Goal: Transaction & Acquisition: Purchase product/service

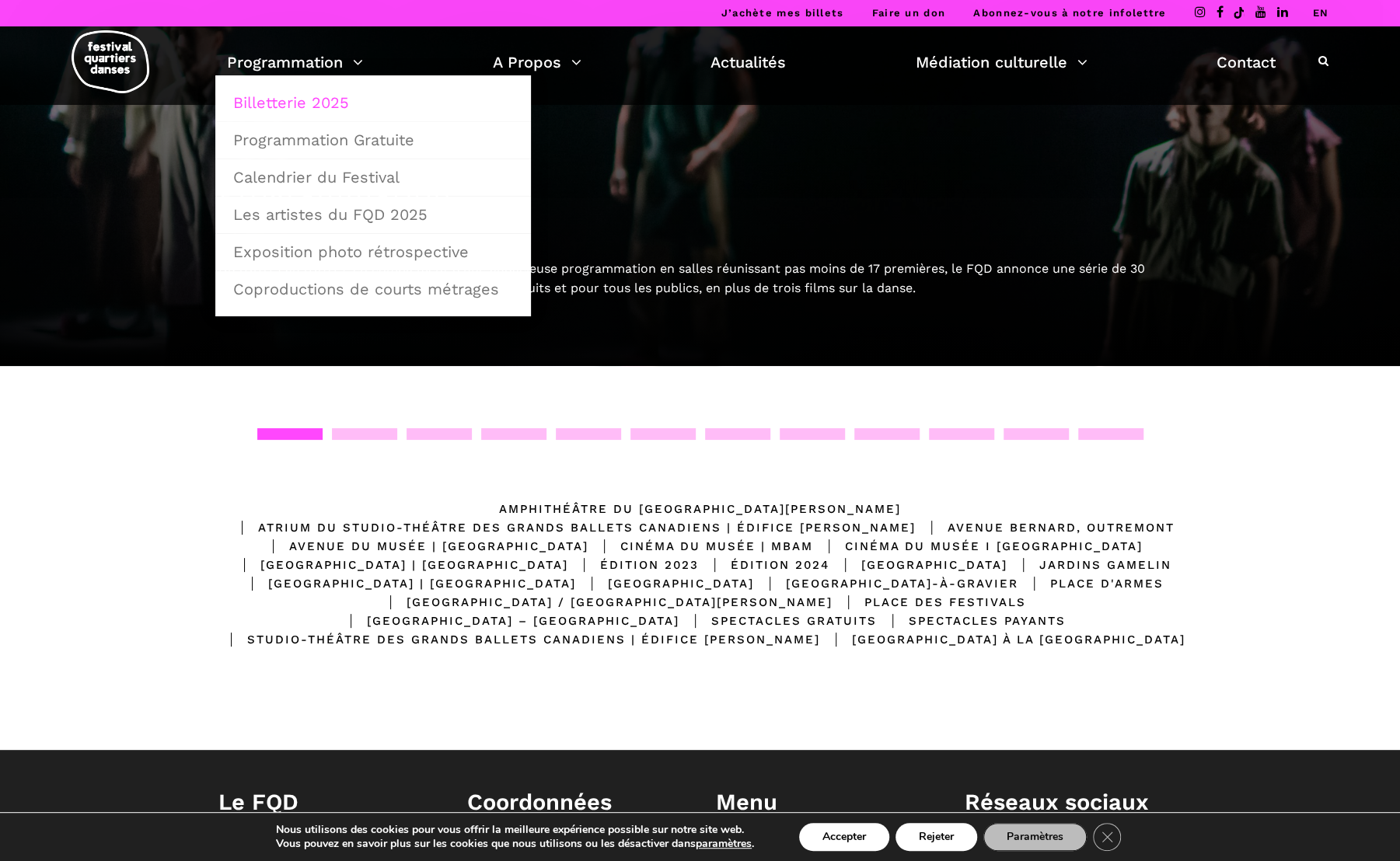
click at [341, 104] on link "Billetterie 2025" at bounding box center [373, 102] width 299 height 35
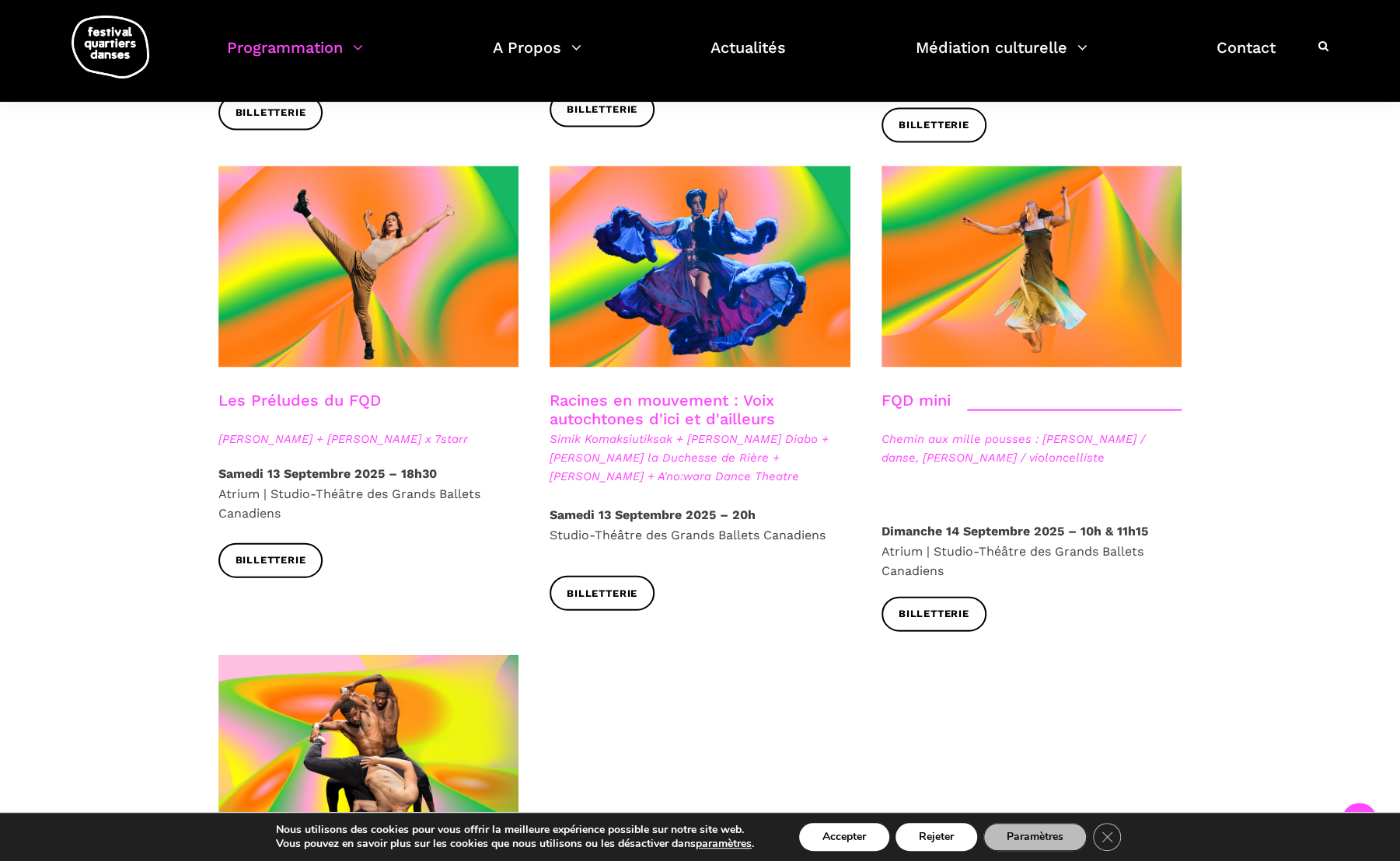
scroll to position [2191, 0]
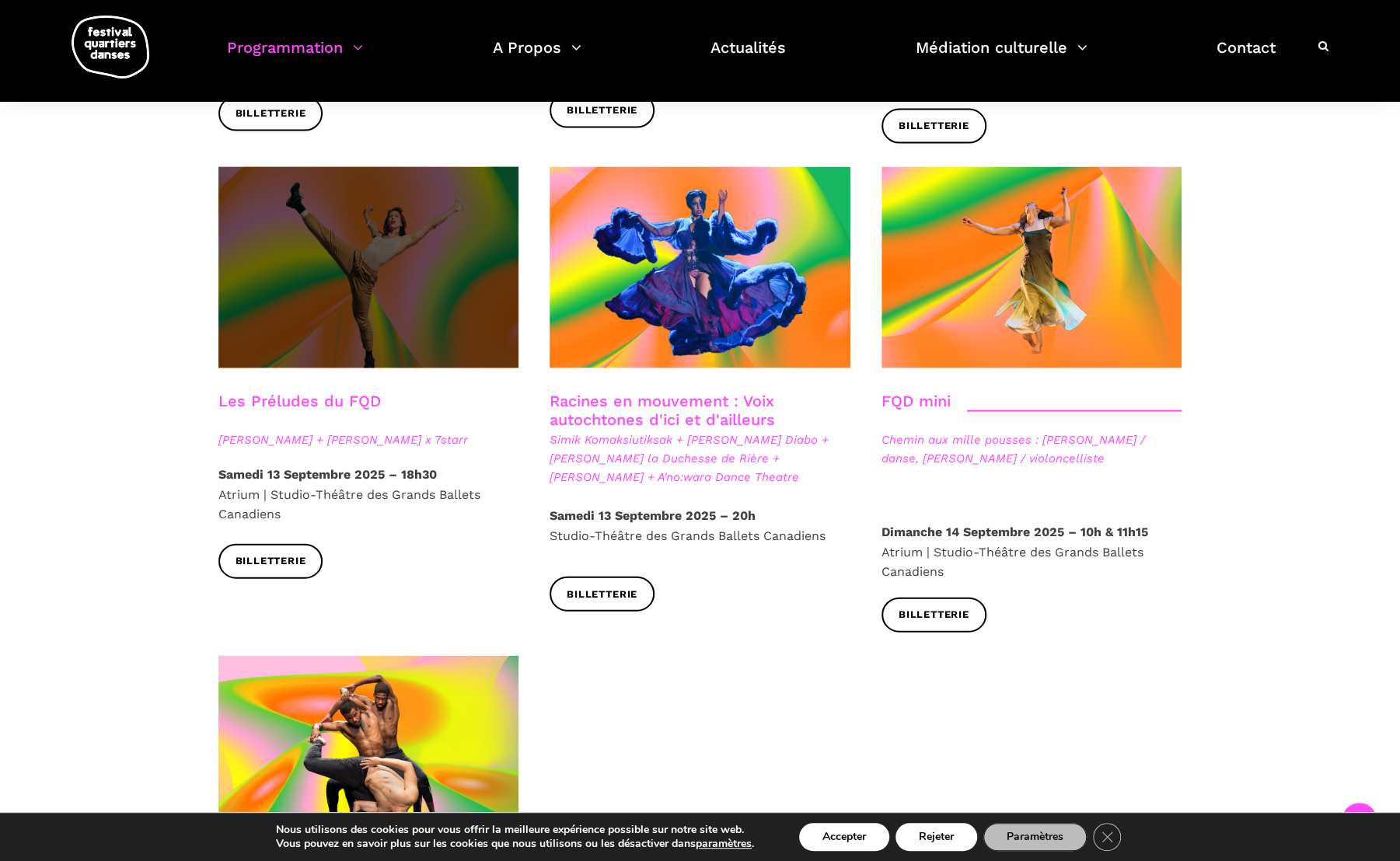
click at [337, 267] on span at bounding box center [369, 268] width 301 height 201
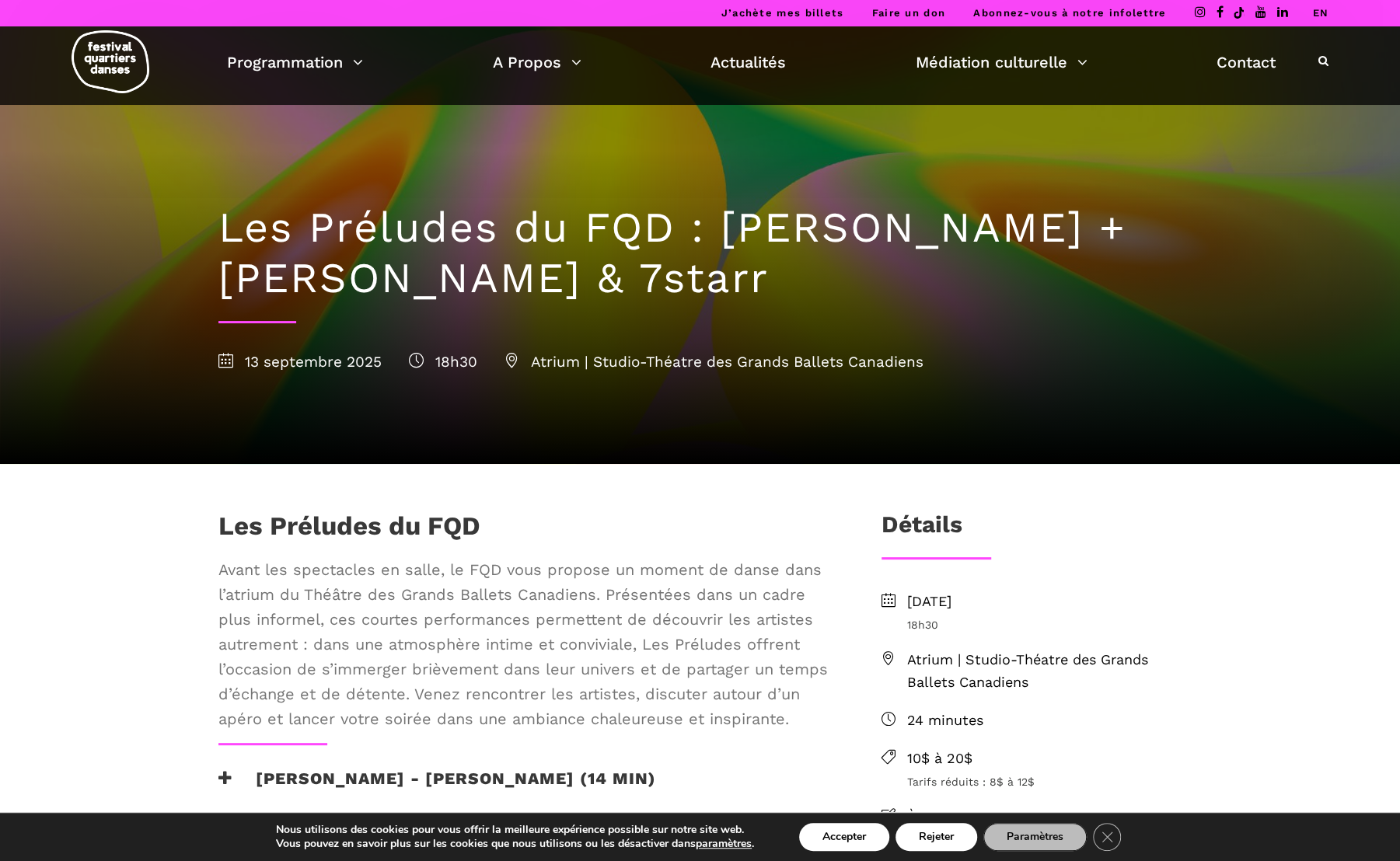
click at [468, 287] on h1 "Les Préludes du FQD : Daniela Jezerinac + Charles Brecard & 7starr" at bounding box center [700, 253] width 964 height 101
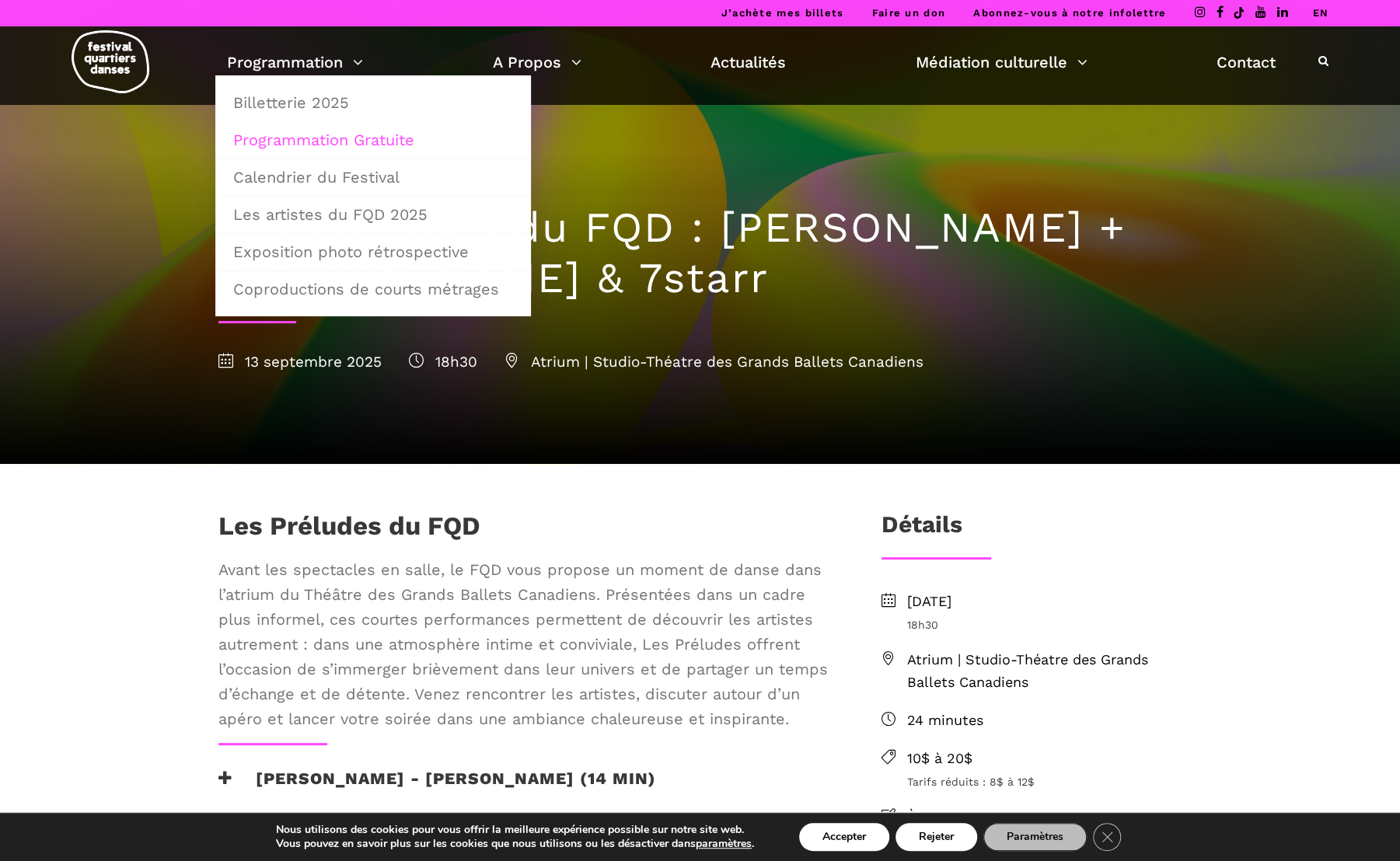
click at [268, 138] on link "Programmation Gratuite" at bounding box center [373, 140] width 299 height 35
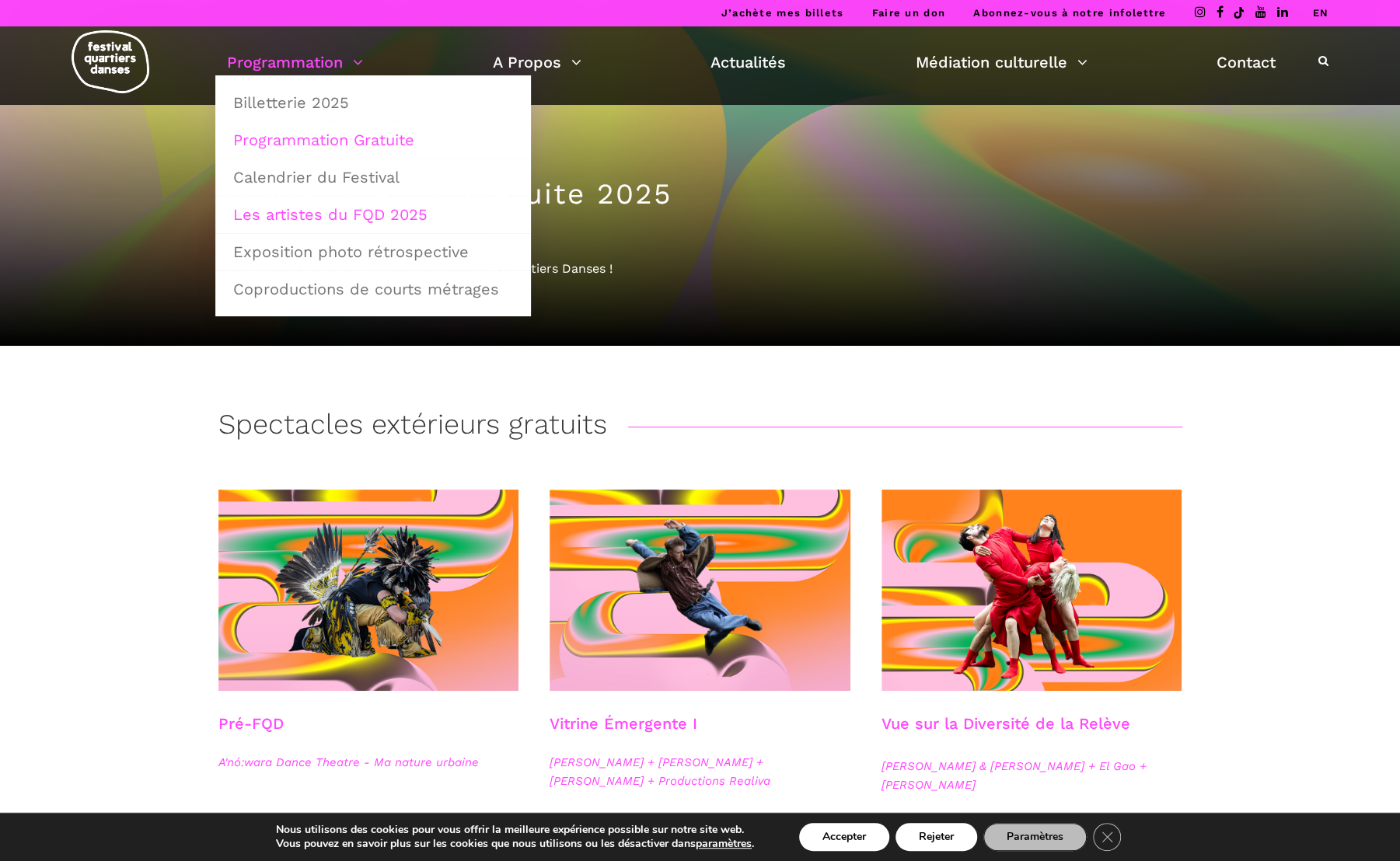
click at [325, 216] on link "Les artistes du FQD 2025" at bounding box center [373, 214] width 299 height 35
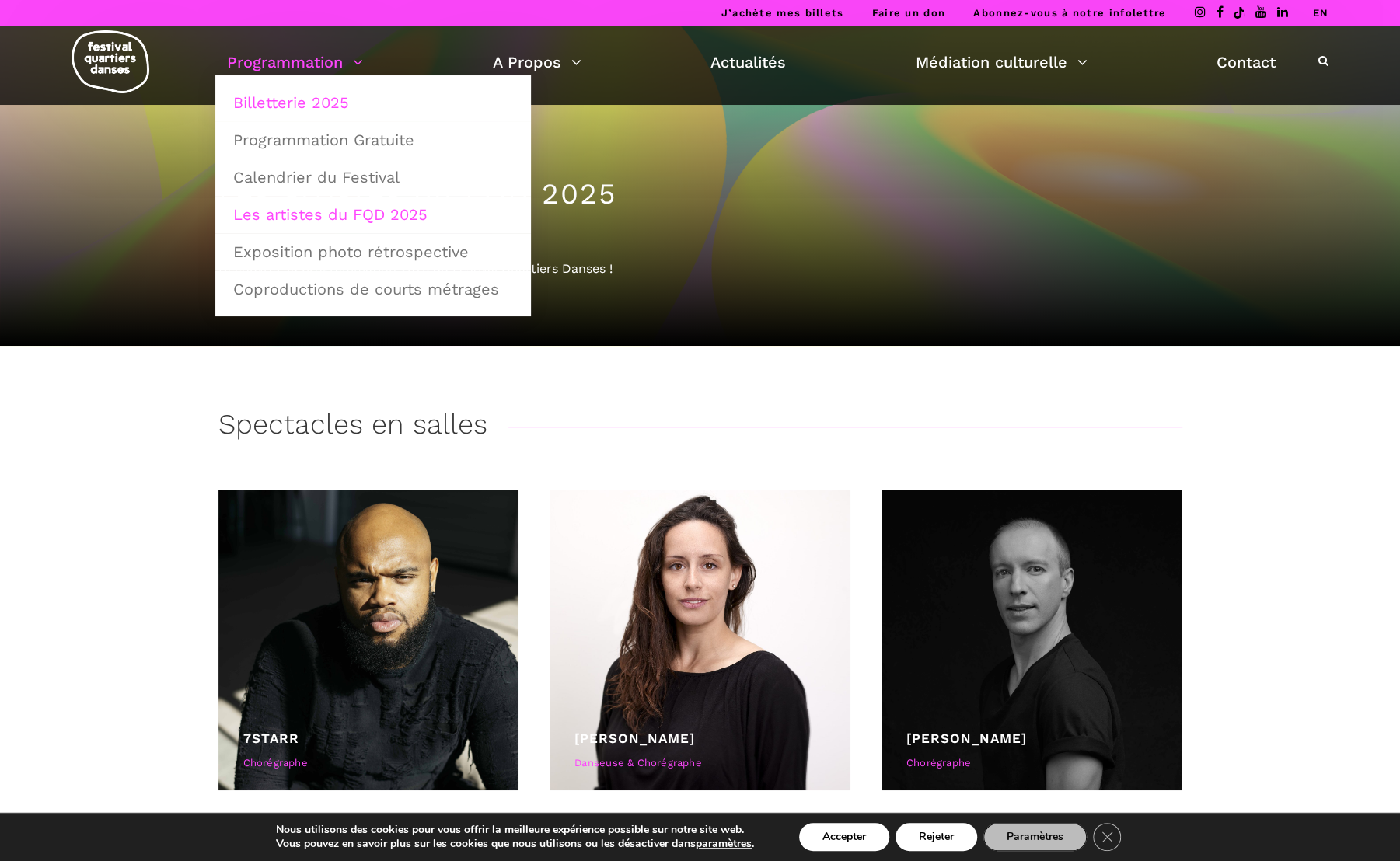
click at [294, 95] on link "Billetterie 2025" at bounding box center [373, 102] width 299 height 35
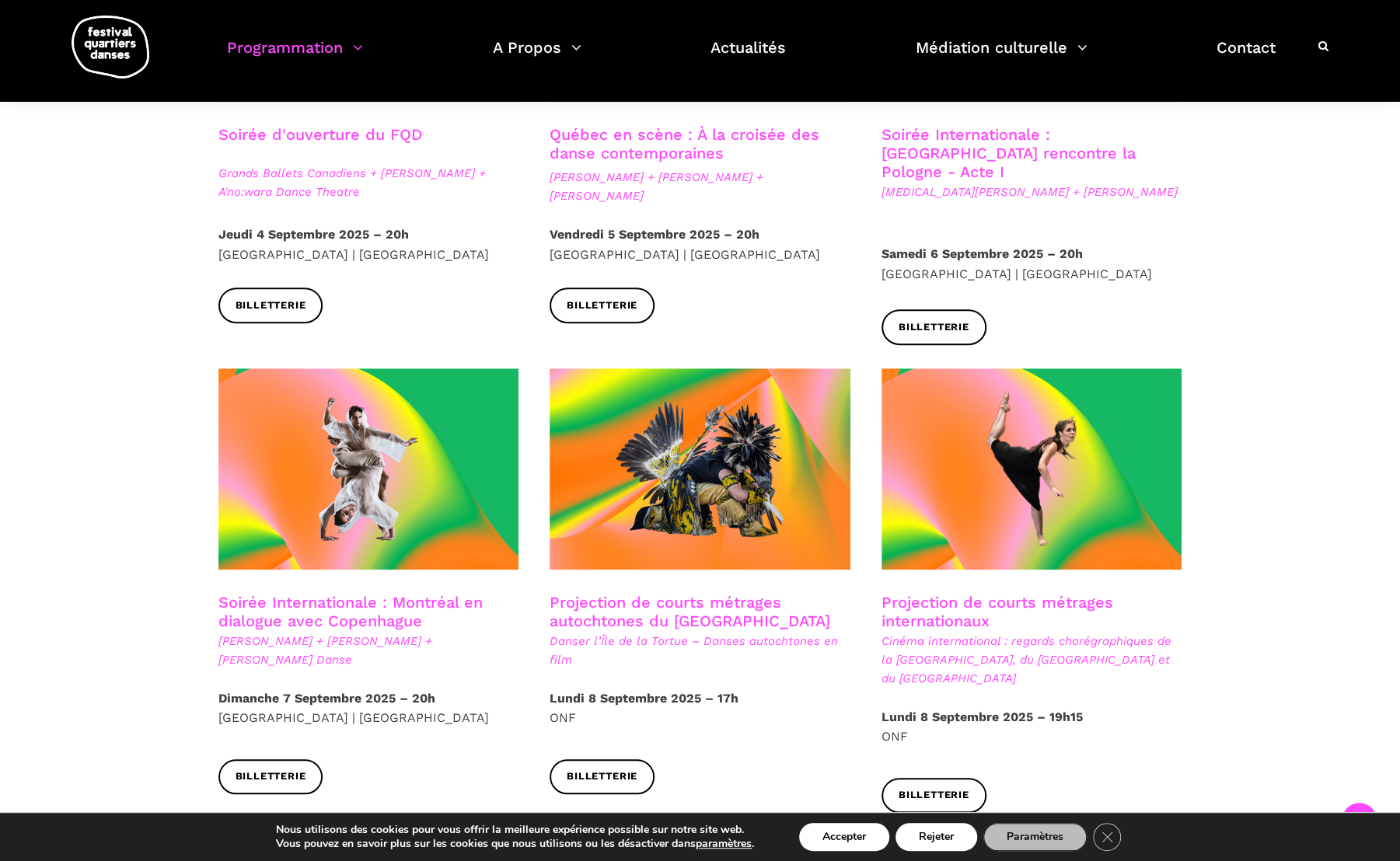
scroll to position [588, 0]
click at [317, 598] on link "Soirée Internationale : Montréal en dialogue avec Copenhague" at bounding box center [350, 612] width 264 height 37
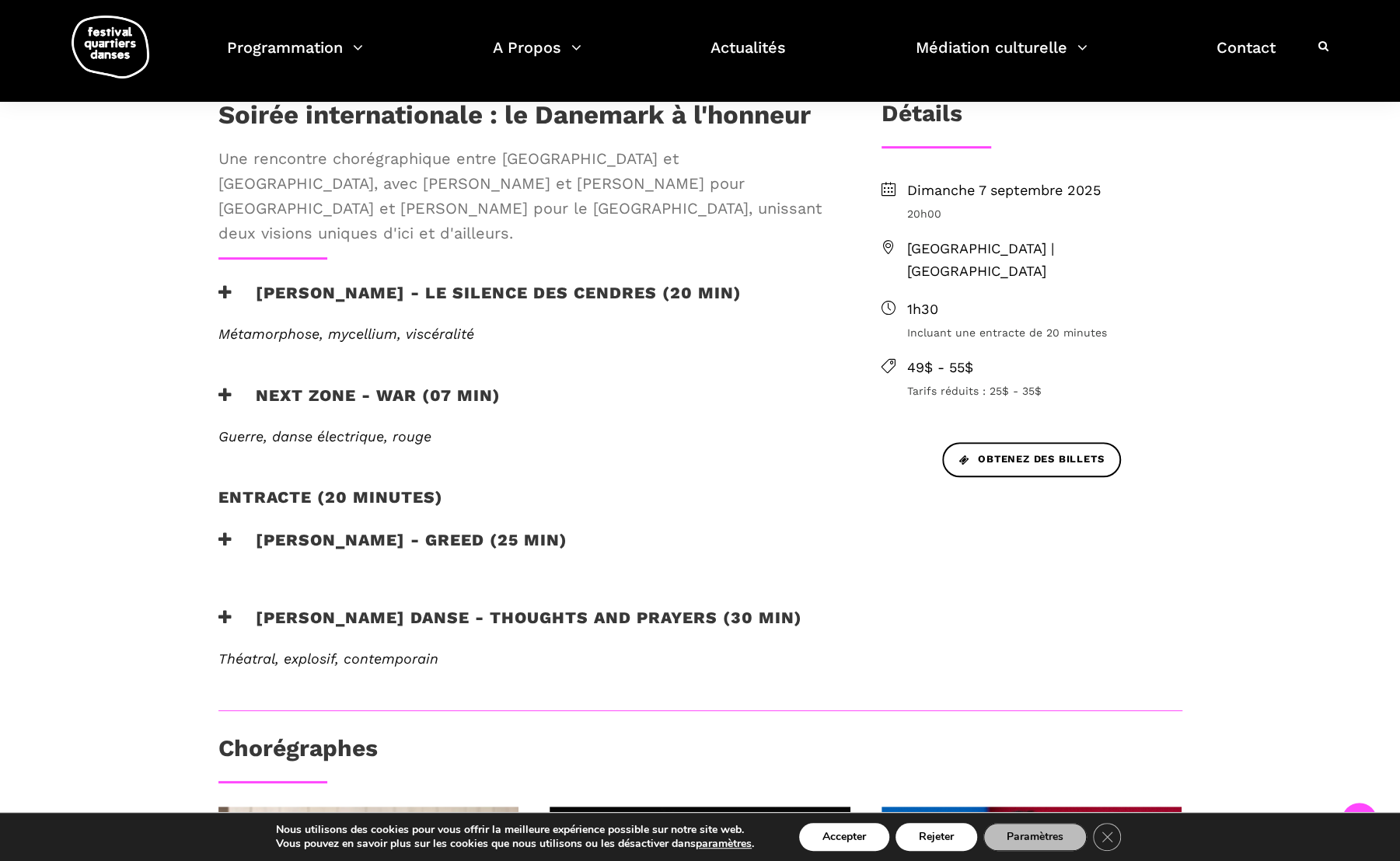
scroll to position [472, 0]
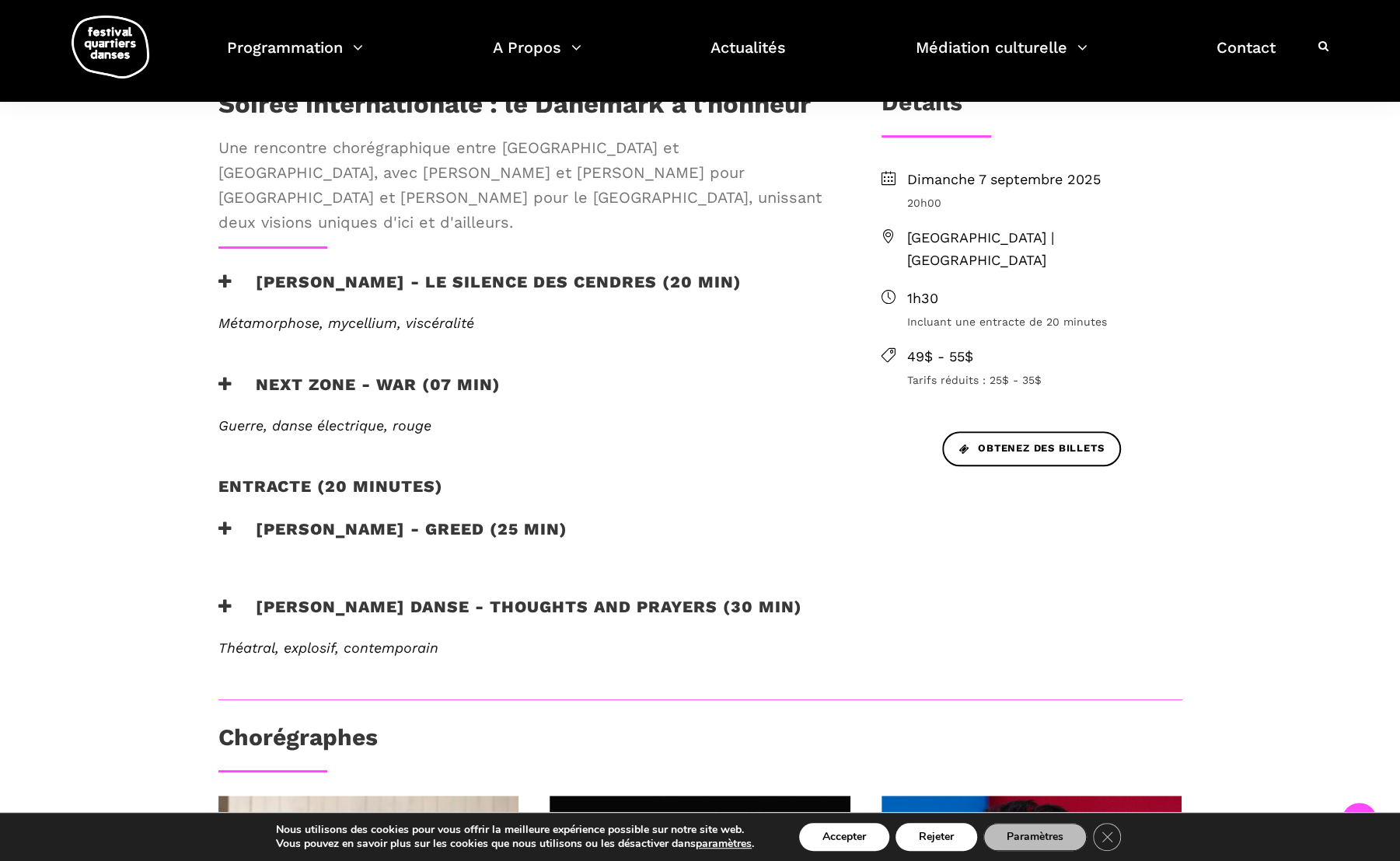
click at [406, 597] on h3 "Skeels Danse - Thoughts and Prayers (30 min)" at bounding box center [510, 616] width 584 height 39
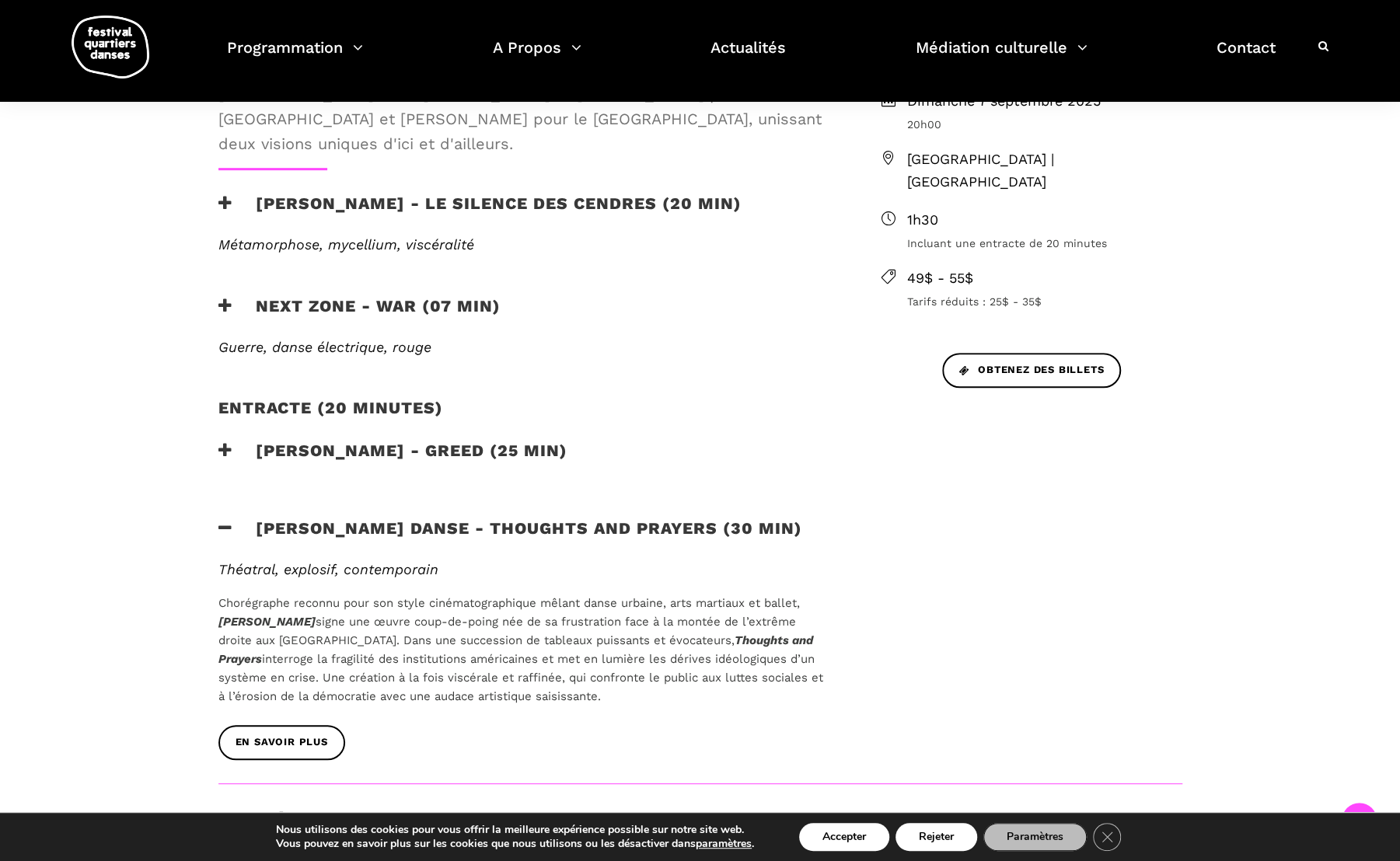
scroll to position [552, 0]
click at [306, 734] on span "En savoir plus" at bounding box center [282, 742] width 93 height 16
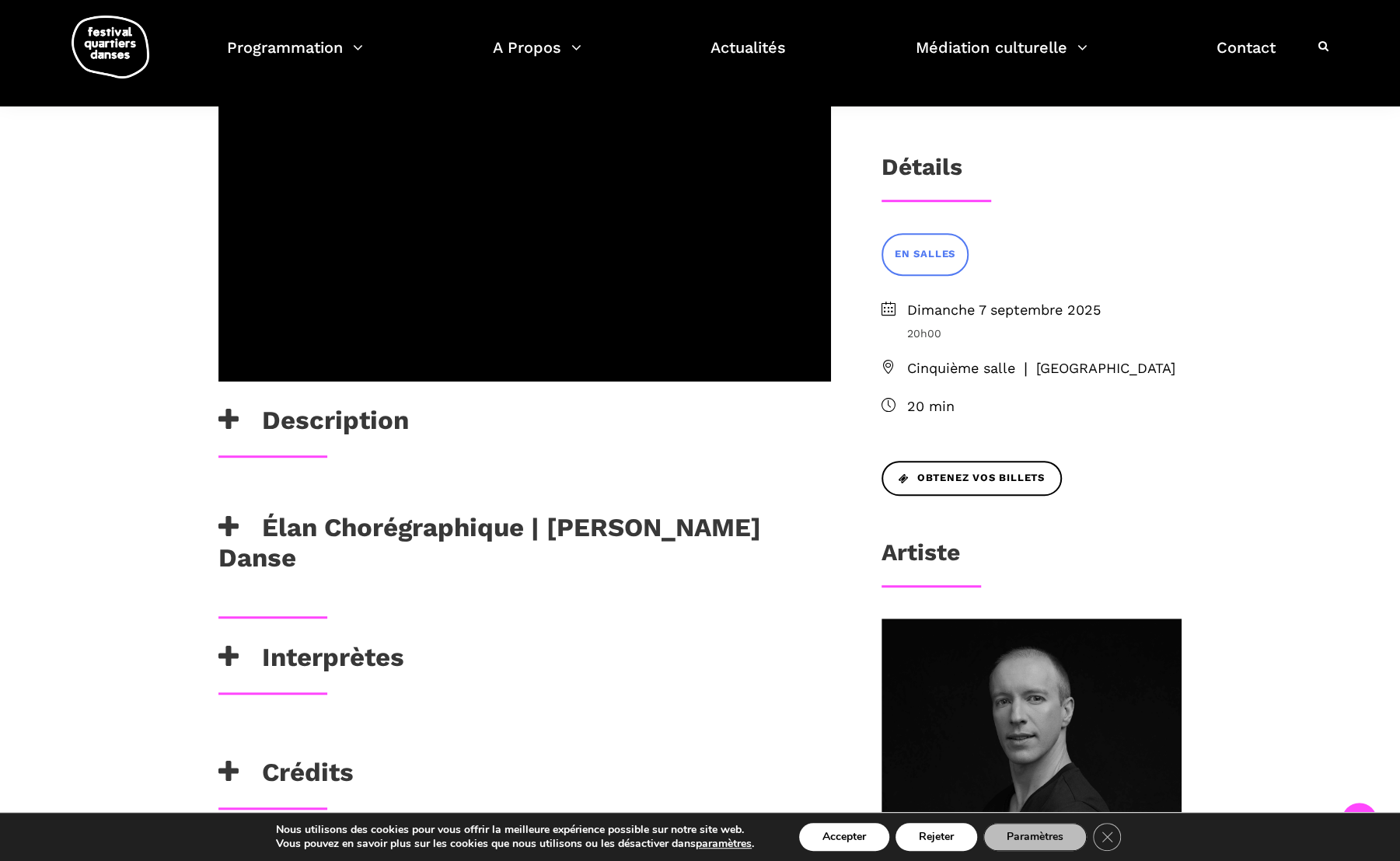
scroll to position [363, 0]
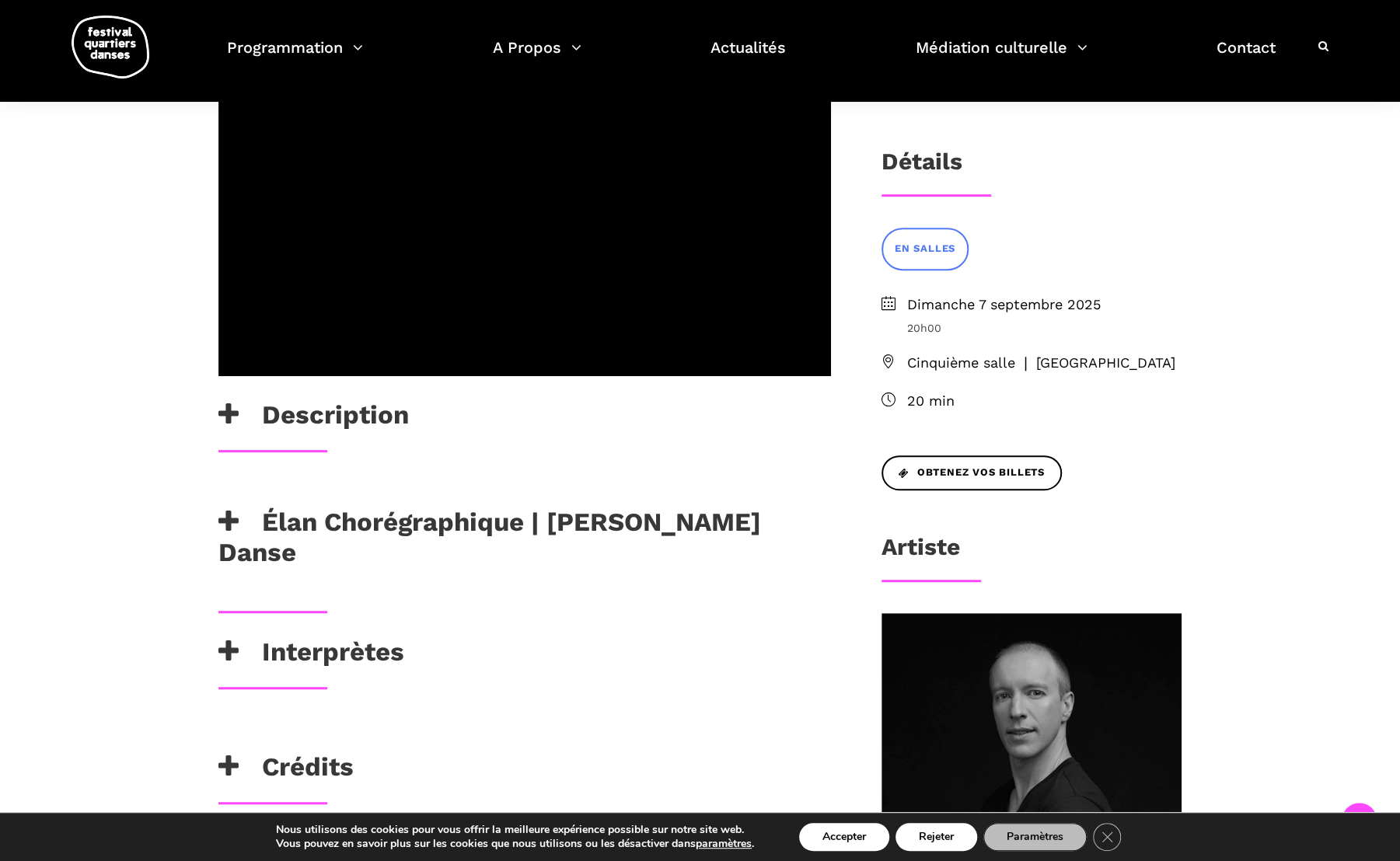
click at [304, 636] on h3 "Interprètes" at bounding box center [311, 656] width 186 height 39
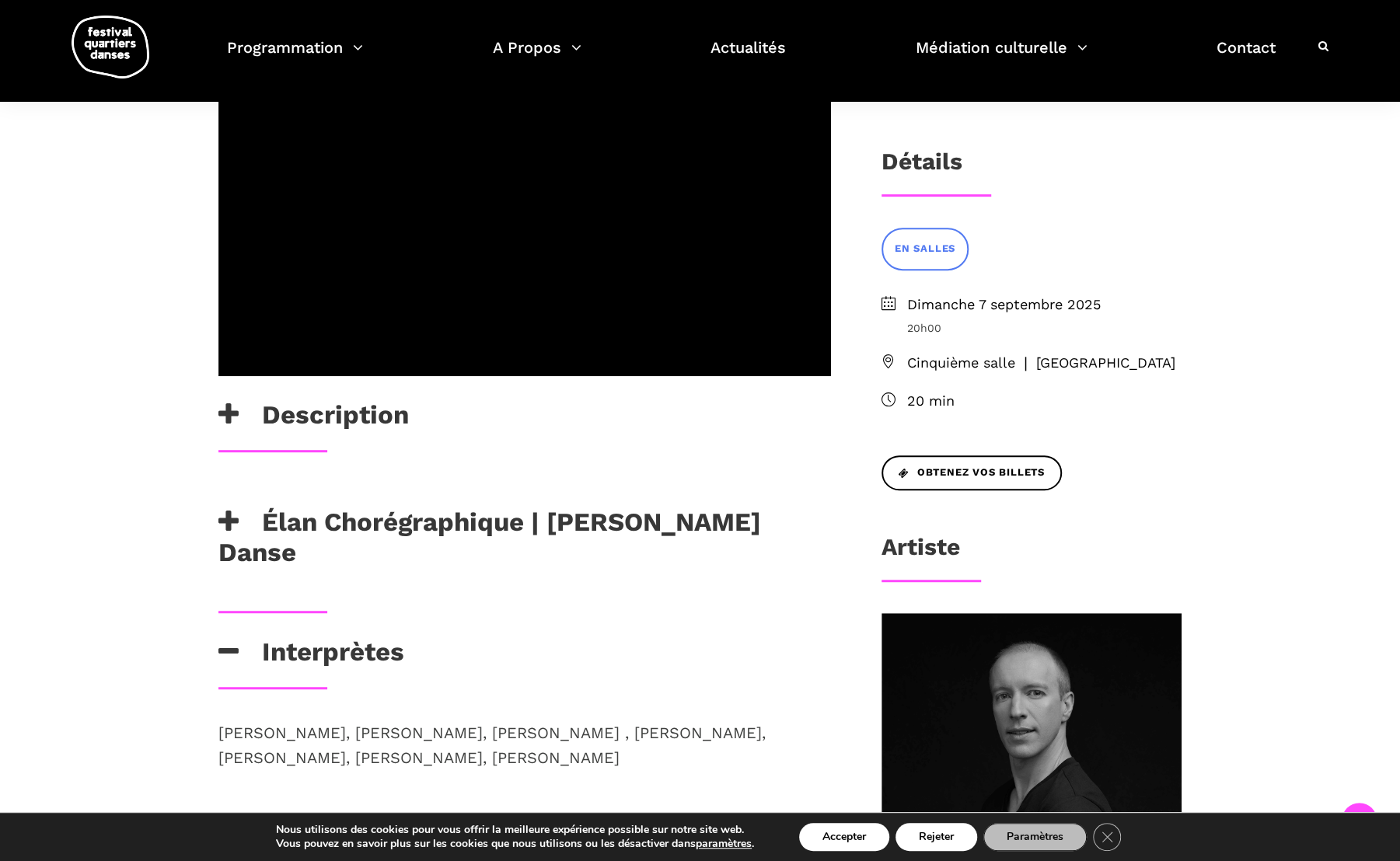
click at [588, 720] on p "[PERSON_NAME], [PERSON_NAME], [PERSON_NAME] , [PERSON_NAME], [PERSON_NAME], [PE…" at bounding box center [524, 745] width 613 height 50
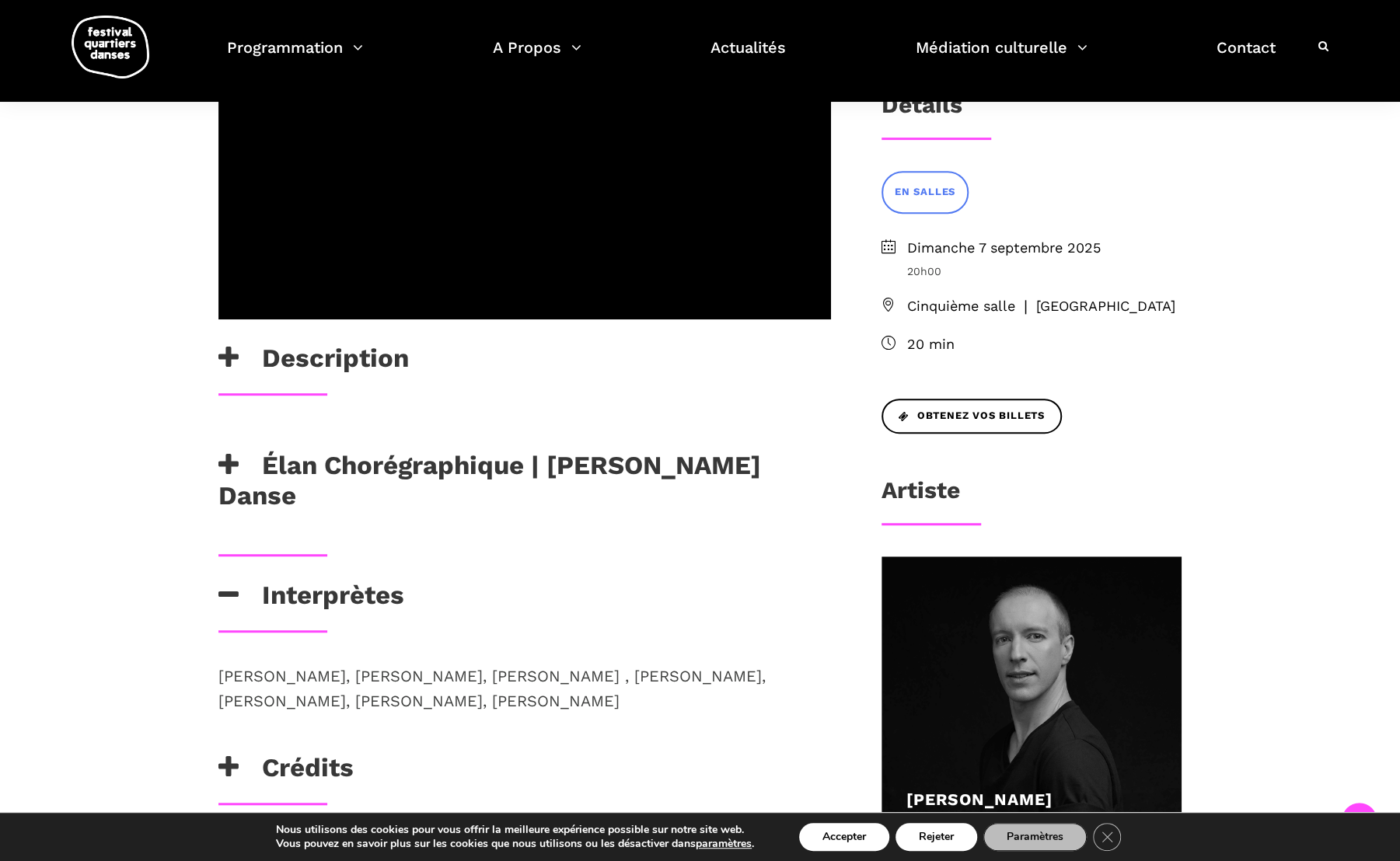
scroll to position [542, 0]
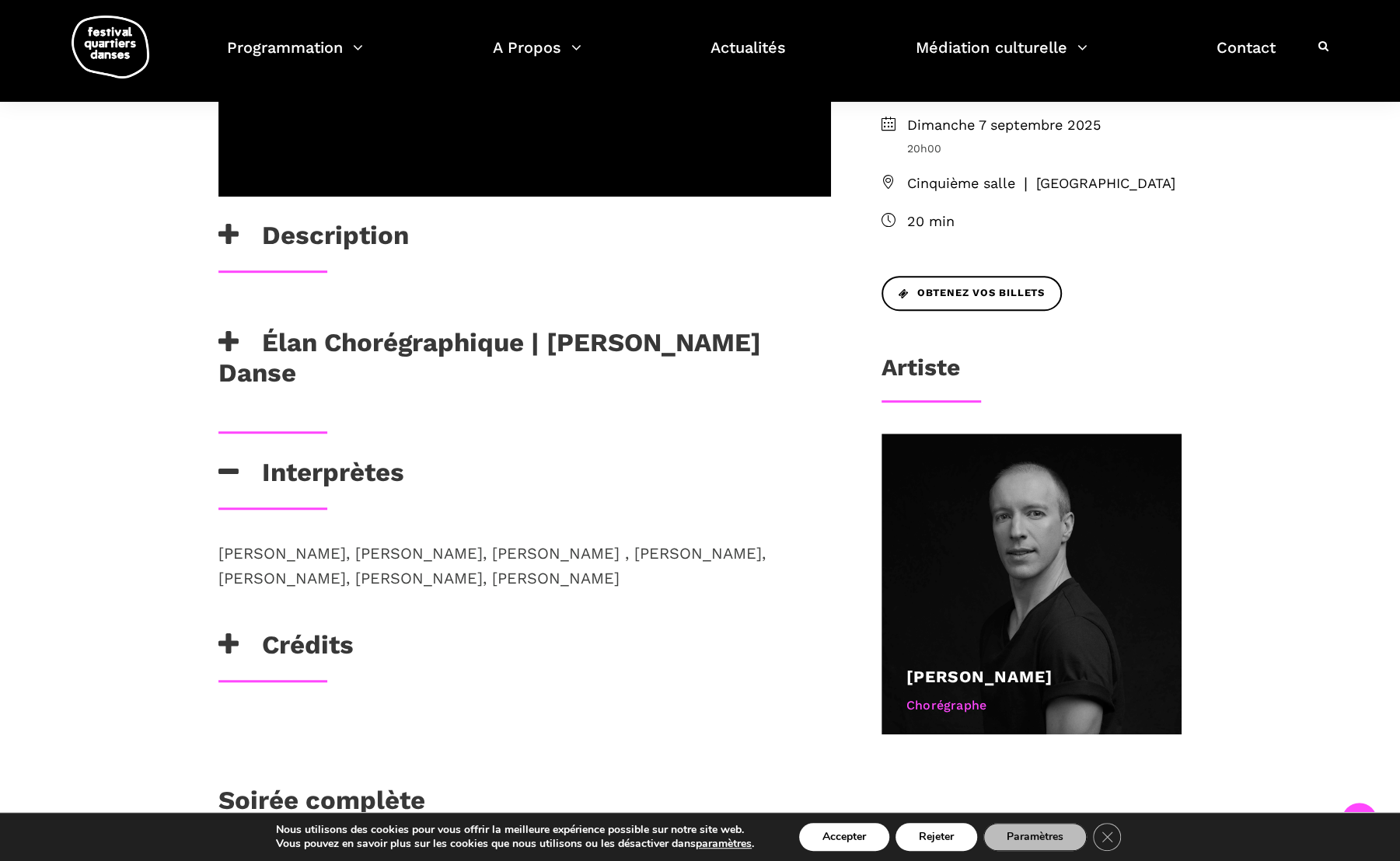
click at [381, 328] on h3 "Élan Chorégraphique | [PERSON_NAME] Danse" at bounding box center [524, 358] width 613 height 61
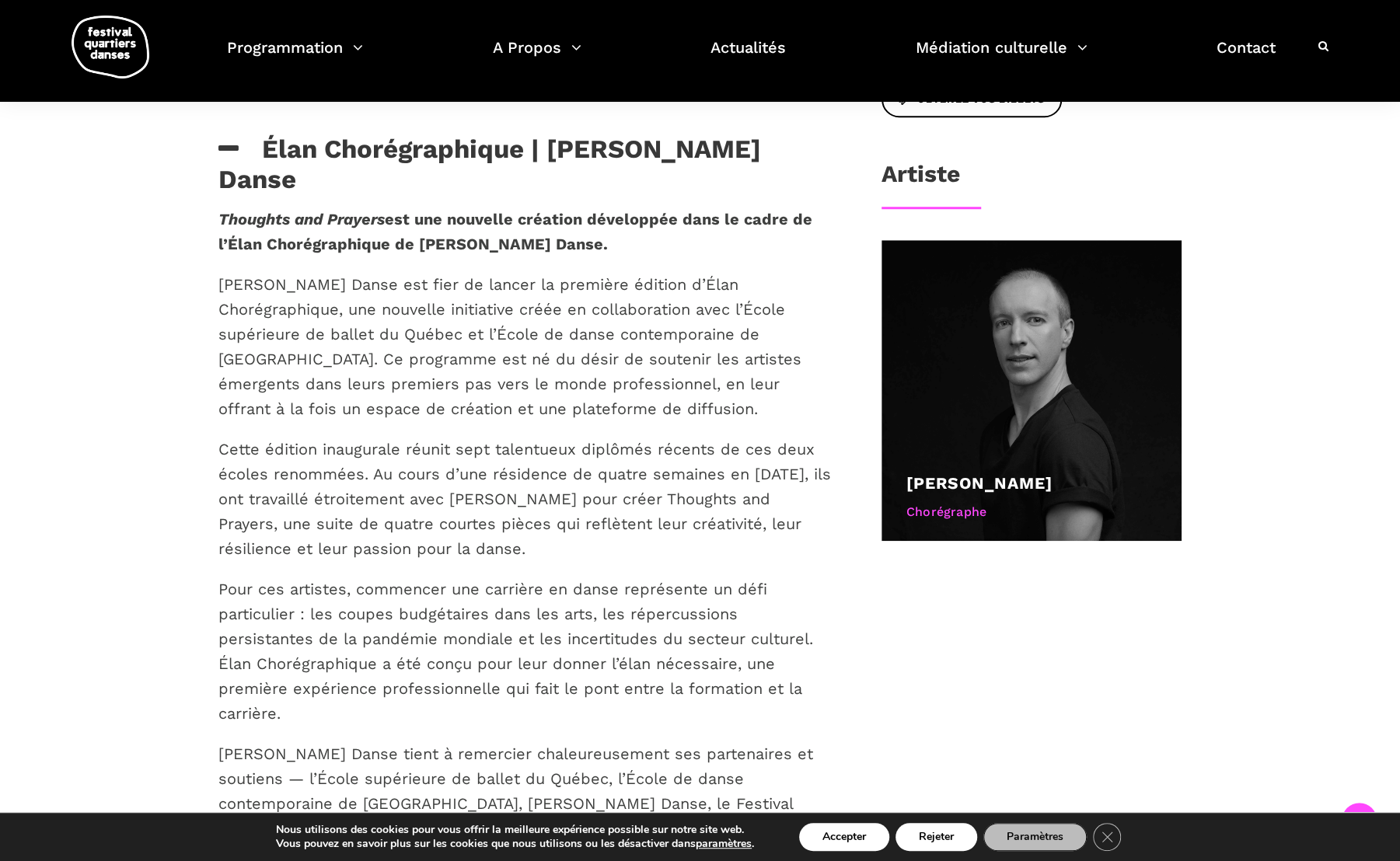
scroll to position [733, 0]
